Goal: Information Seeking & Learning: Check status

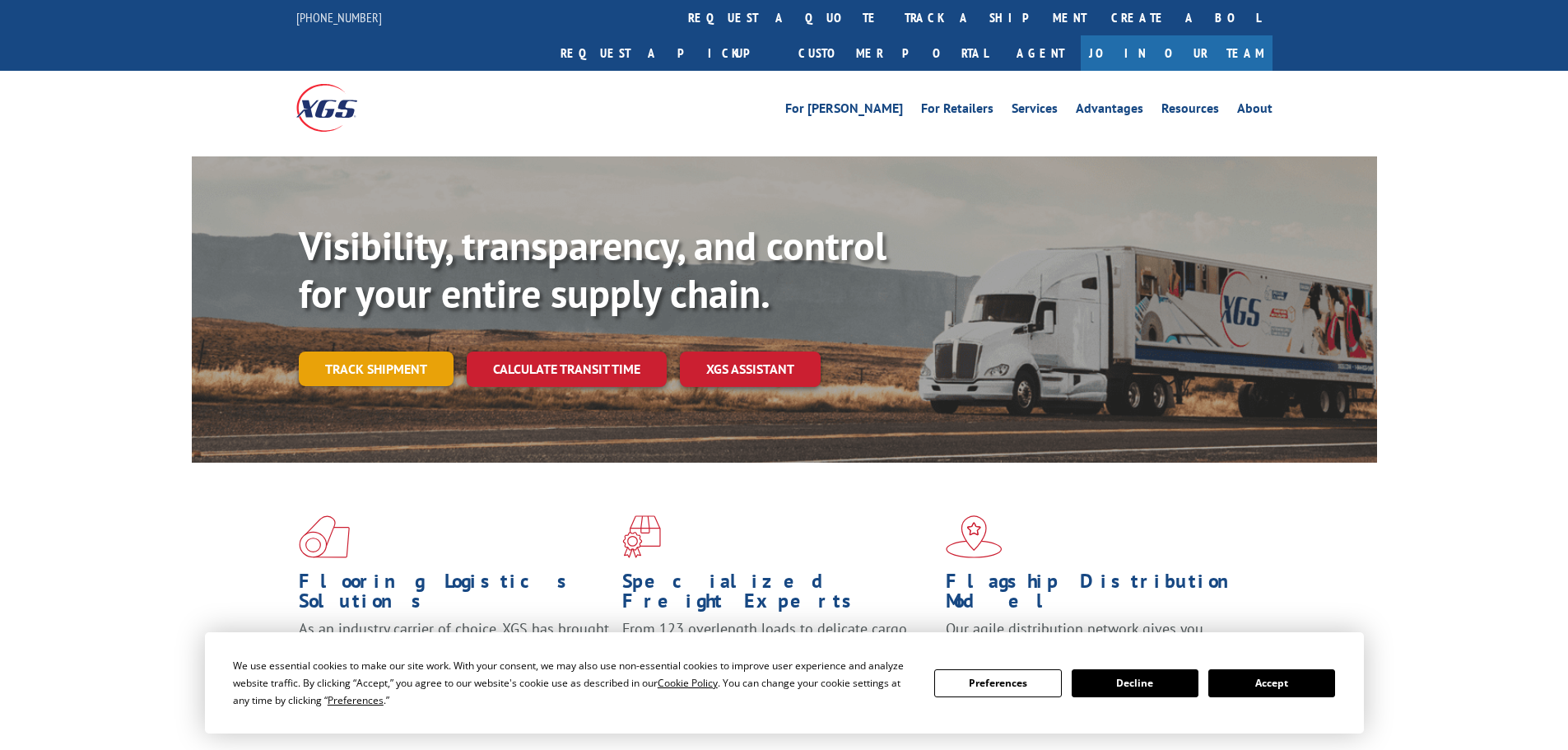
click at [397, 351] on link "Track shipment" at bounding box center [376, 368] width 155 height 35
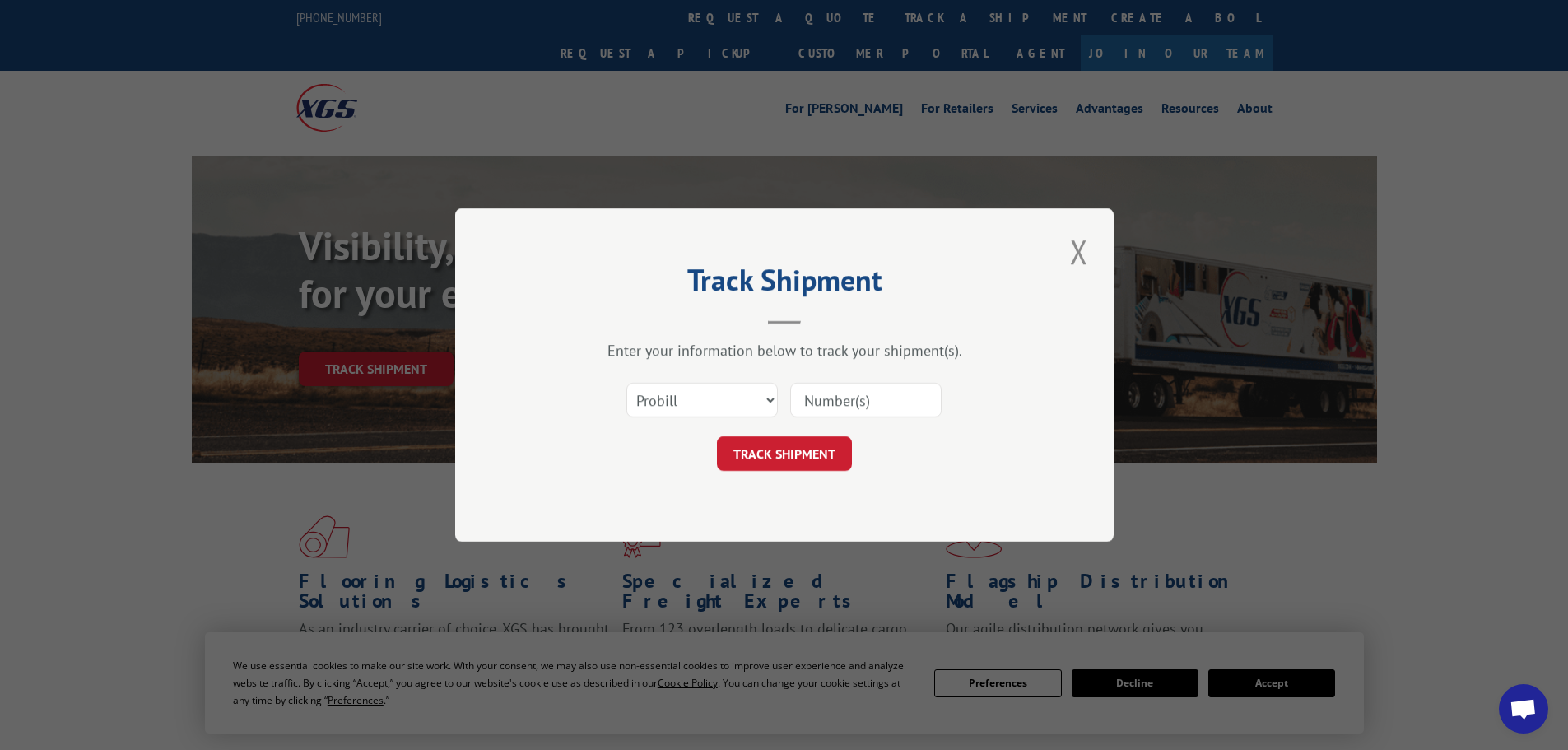
click at [856, 398] on input at bounding box center [866, 399] width 151 height 35
paste input "15983744"
type input "15983744"
click at [796, 450] on button "TRACK SHIPMENT" at bounding box center [785, 453] width 135 height 35
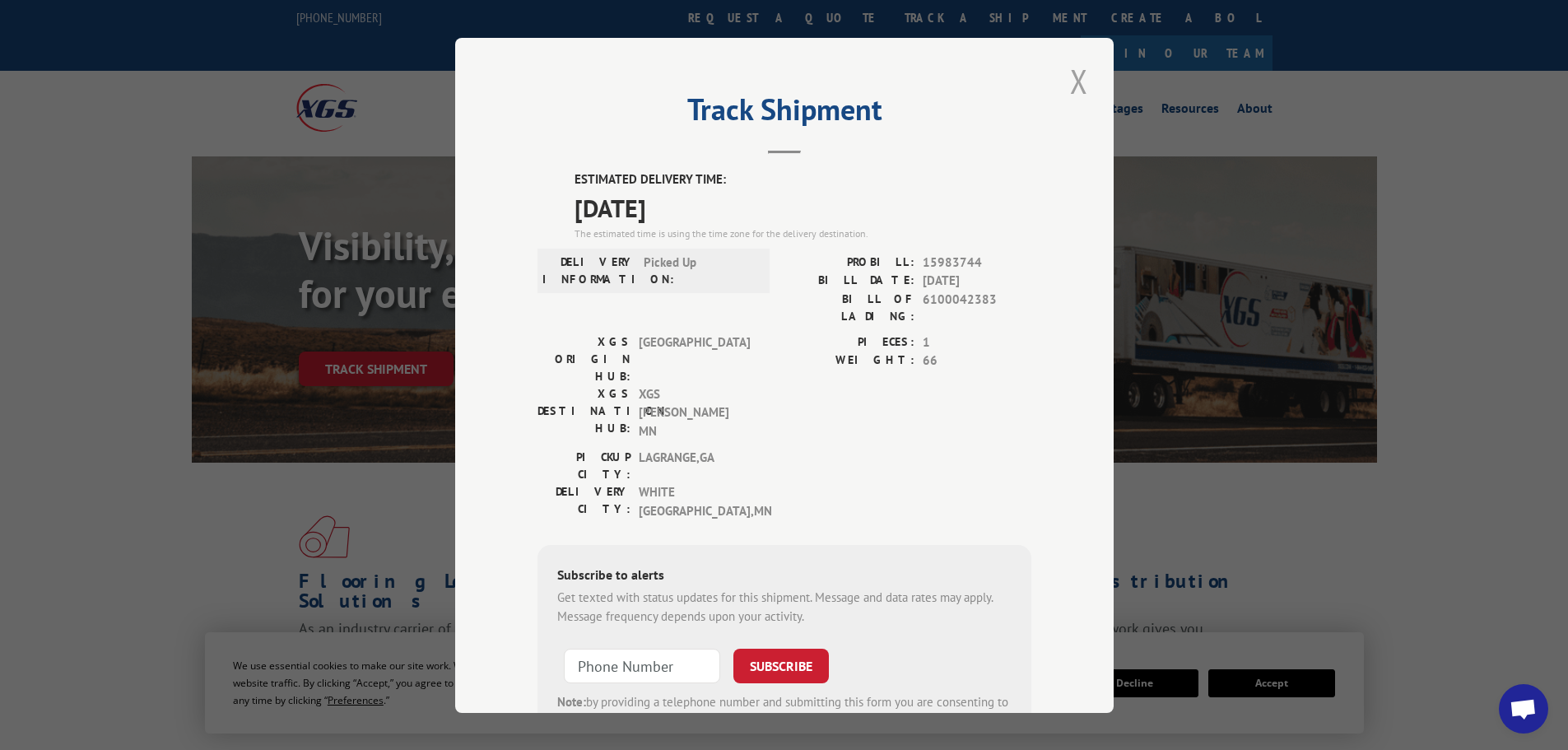
click at [1069, 75] on button "Close modal" at bounding box center [1079, 81] width 28 height 45
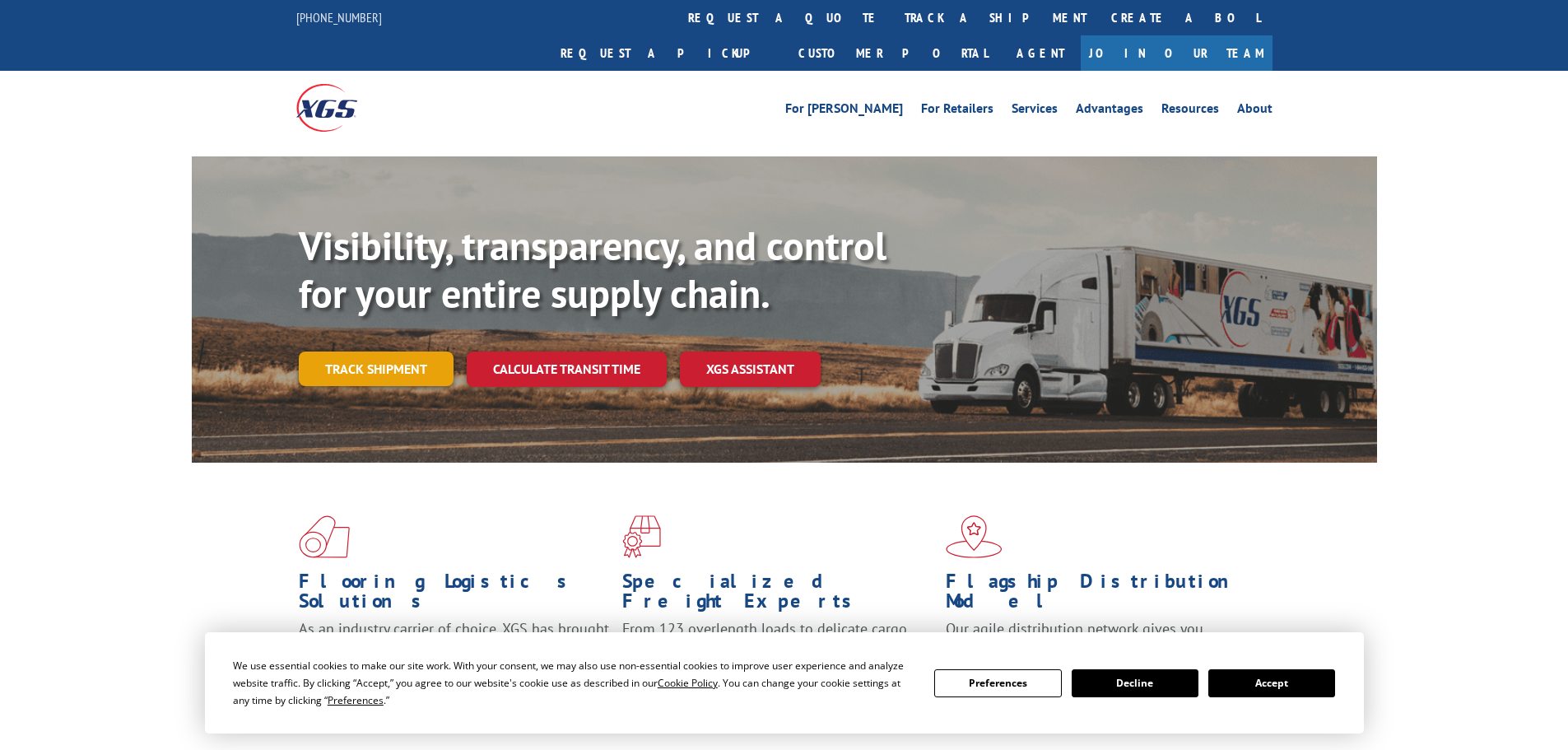
click at [339, 351] on link "Track shipment" at bounding box center [376, 368] width 155 height 35
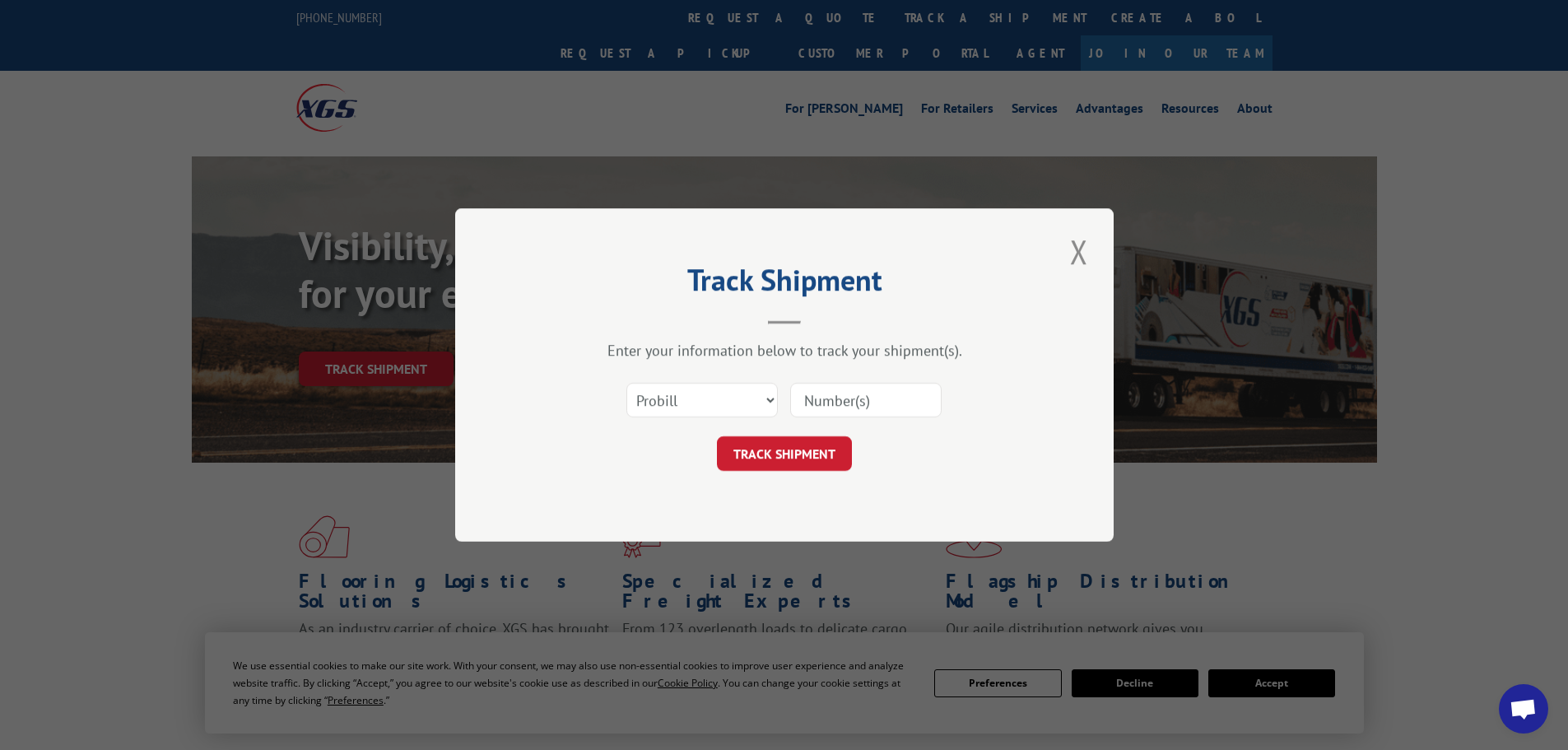
click at [872, 392] on input at bounding box center [866, 399] width 151 height 35
paste input "15983732"
type input "15983732"
click at [784, 438] on button "TRACK SHIPMENT" at bounding box center [785, 453] width 135 height 35
